Goal: Find contact information: Find contact information

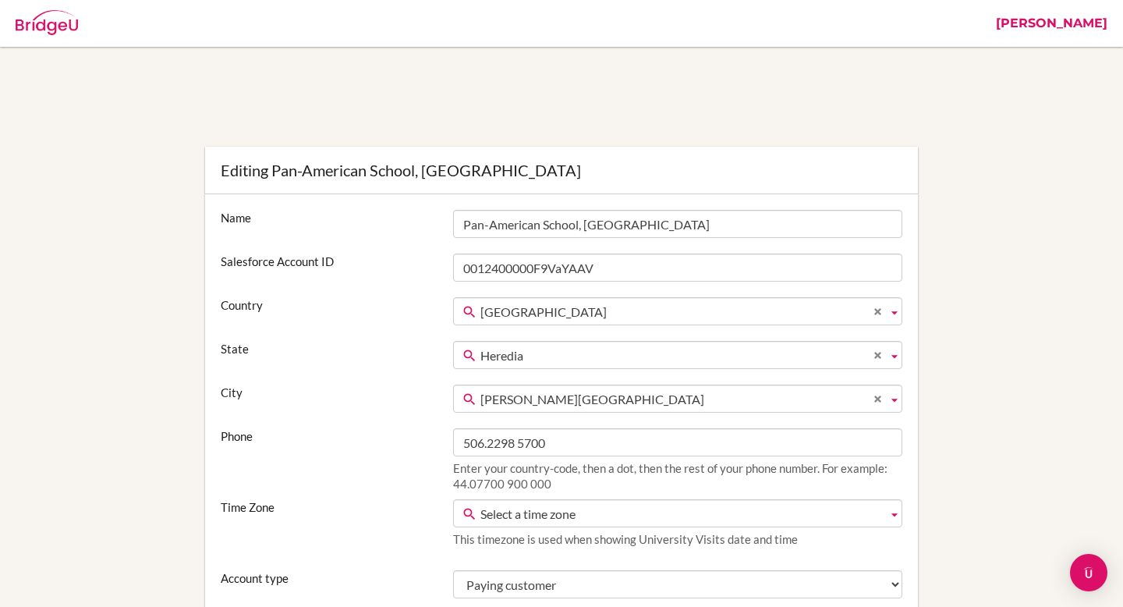
click at [1075, 27] on link "[PERSON_NAME]" at bounding box center [1051, 23] width 127 height 47
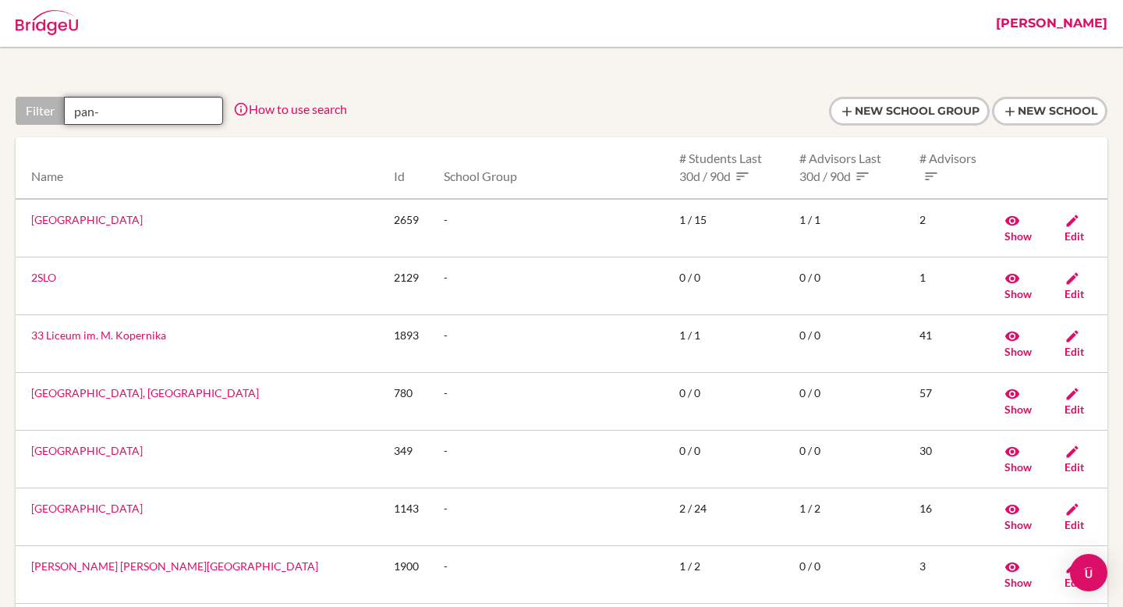
click at [105, 115] on input "pan-" at bounding box center [143, 111] width 159 height 28
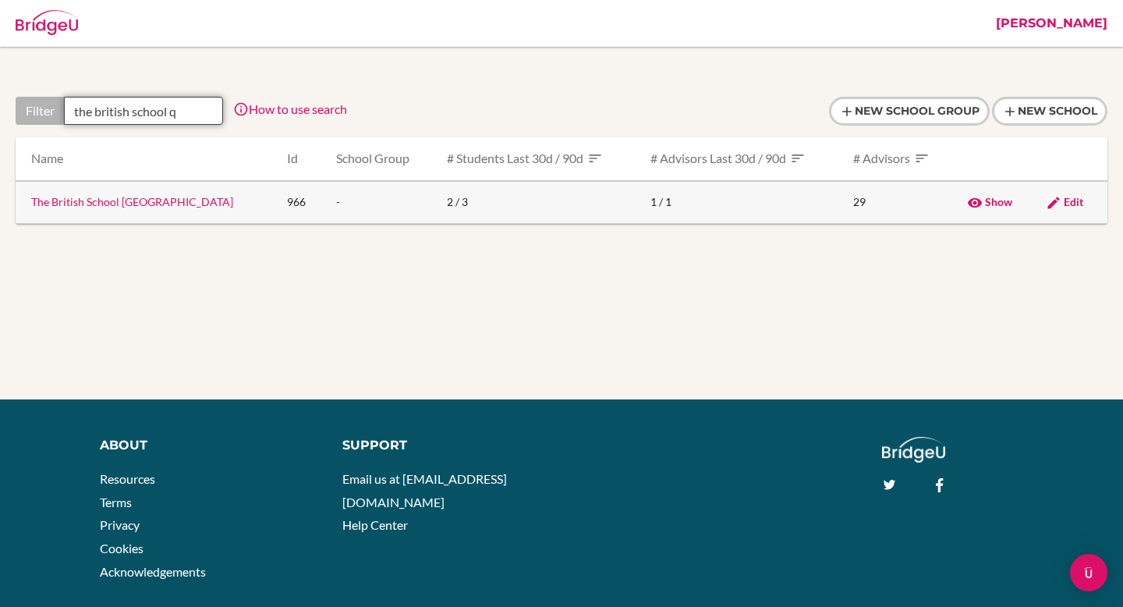
type input "the british school q"
click at [115, 207] on link "The British School Quito" at bounding box center [132, 201] width 202 height 13
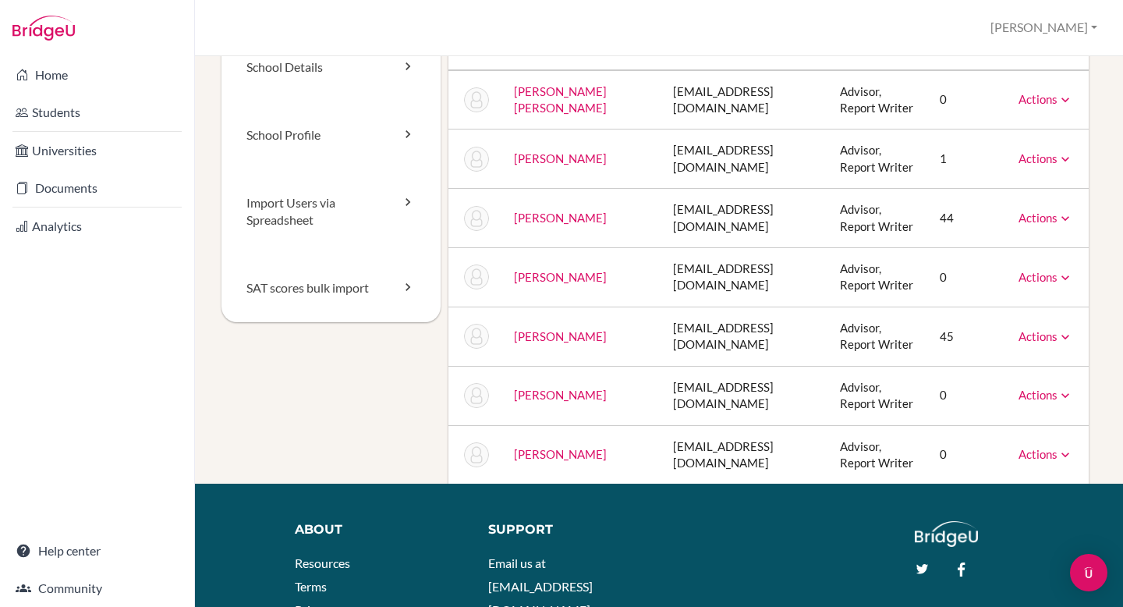
scroll to position [112, 0]
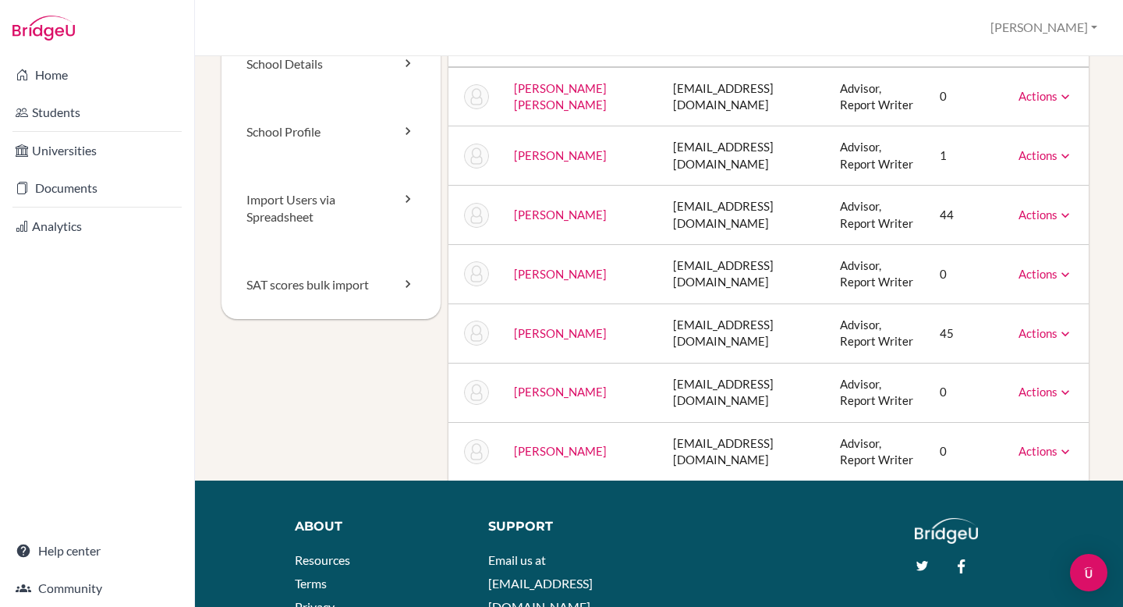
click at [734, 245] on td "lmoors@britishschoolquito.edu.ec" at bounding box center [745, 215] width 168 height 59
copy tr "lmoors@britishschoolquito.edu.ec"
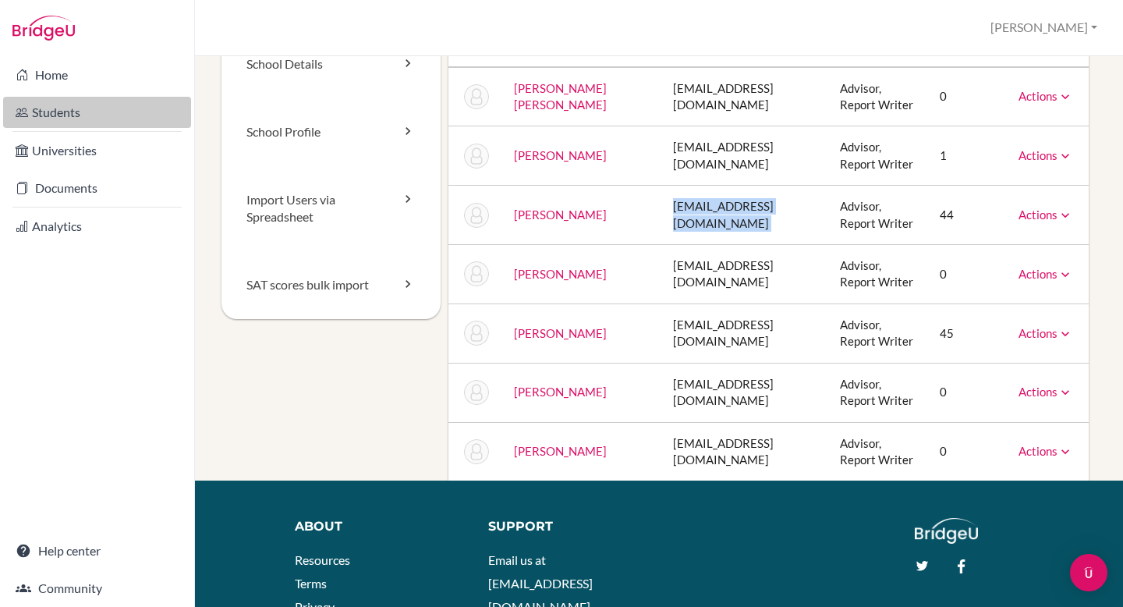
click at [90, 115] on link "Students" at bounding box center [97, 112] width 188 height 31
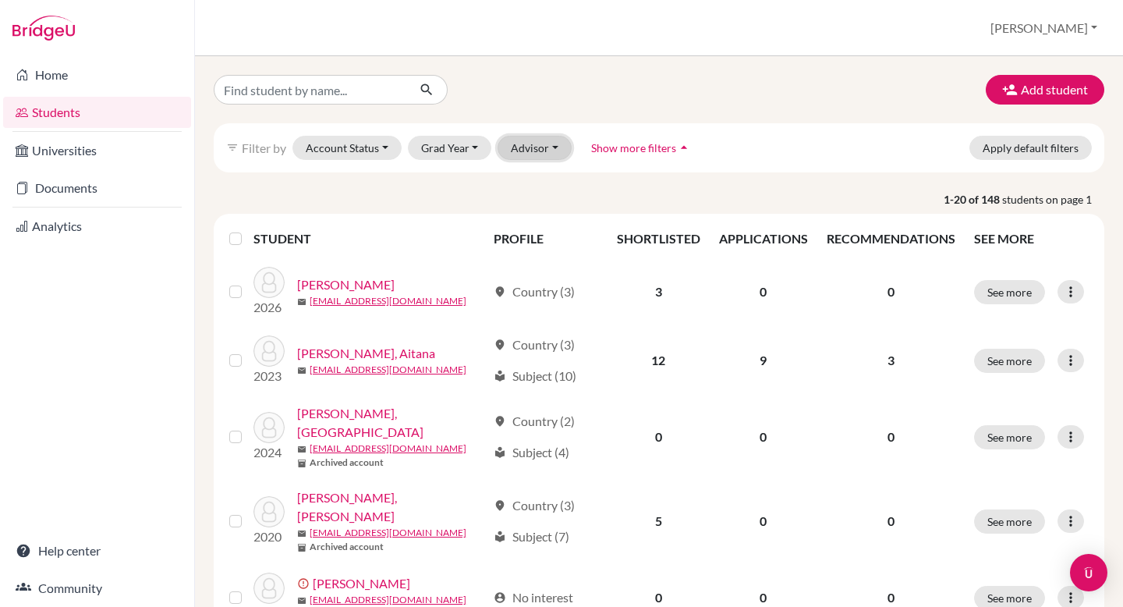
click at [526, 145] on button "Advisor" at bounding box center [535, 148] width 74 height 24
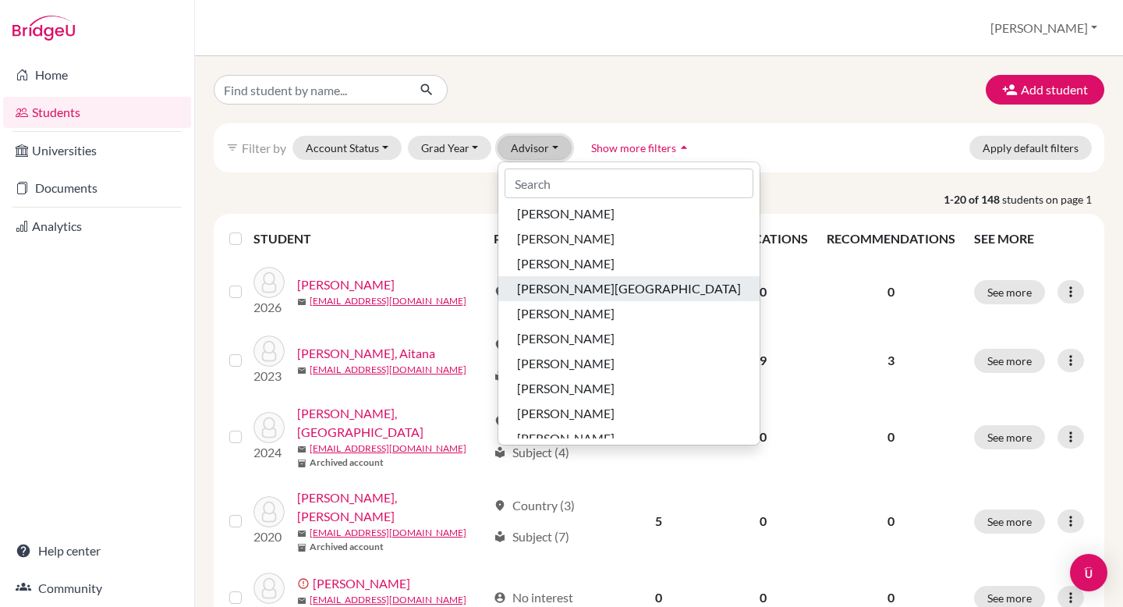
scroll to position [246, 0]
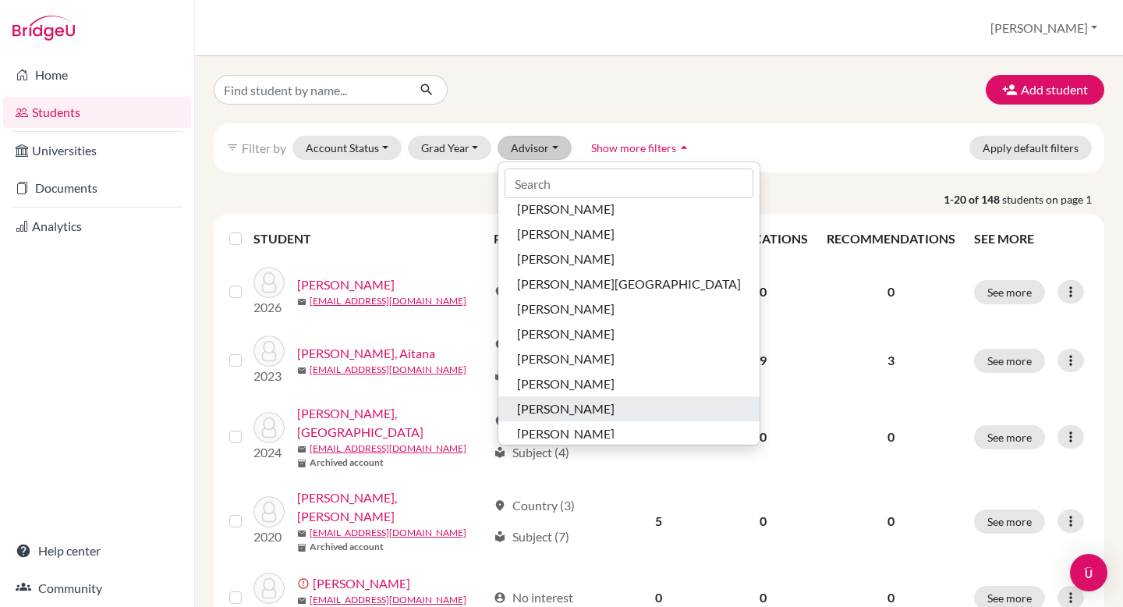
click at [562, 406] on span "[PERSON_NAME]" at bounding box center [565, 408] width 97 height 19
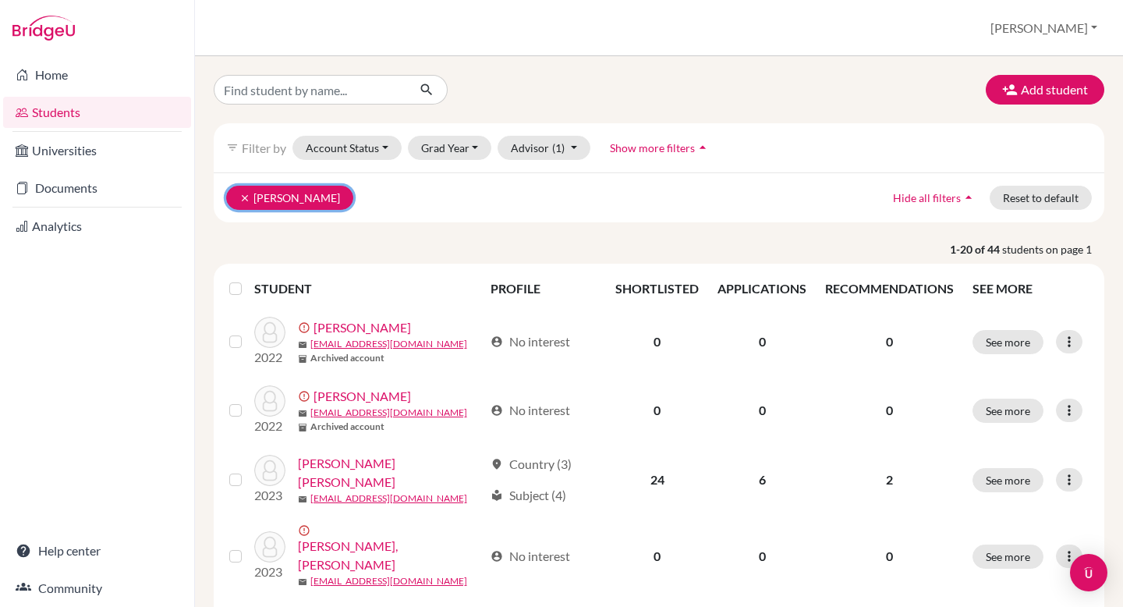
click at [249, 201] on icon "clear" at bounding box center [244, 198] width 11 height 11
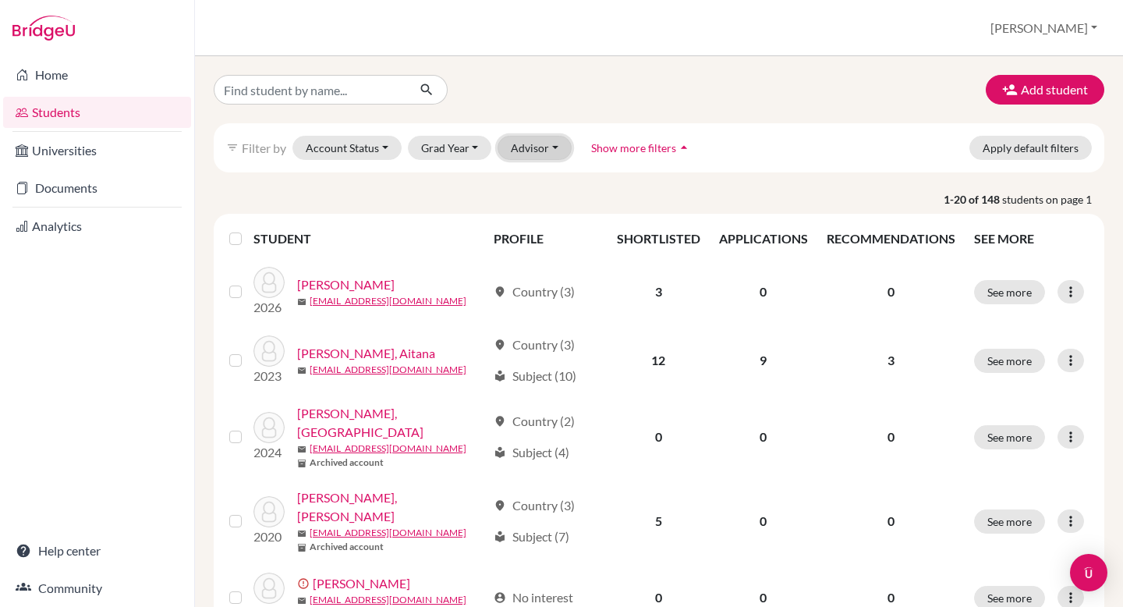
click at [531, 139] on button "Advisor" at bounding box center [535, 148] width 74 height 24
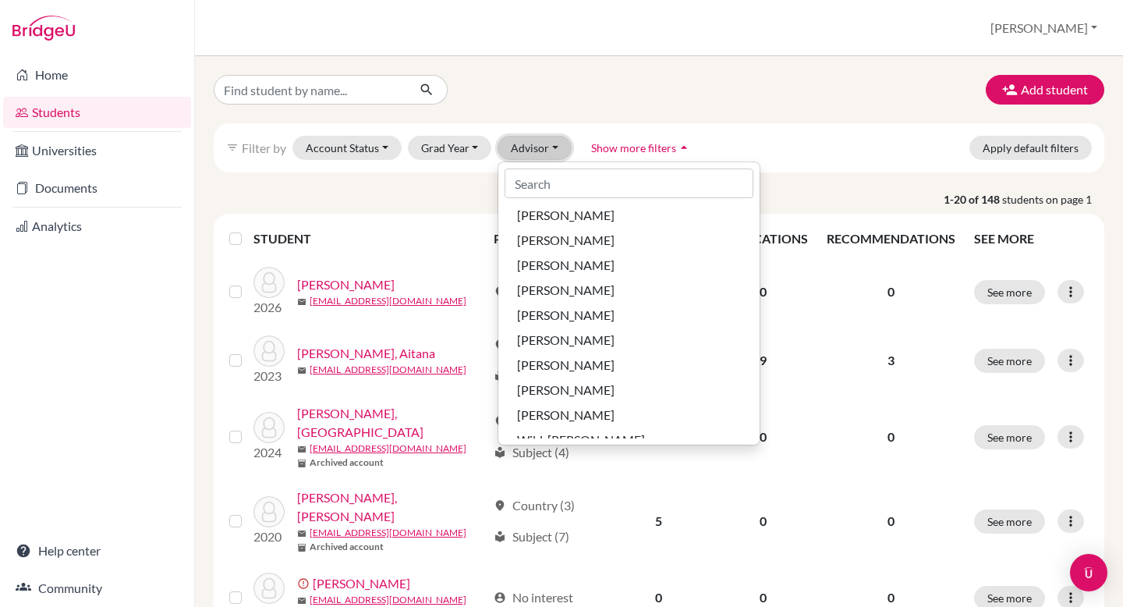
scroll to position [528, 0]
